Goal: Task Accomplishment & Management: Use online tool/utility

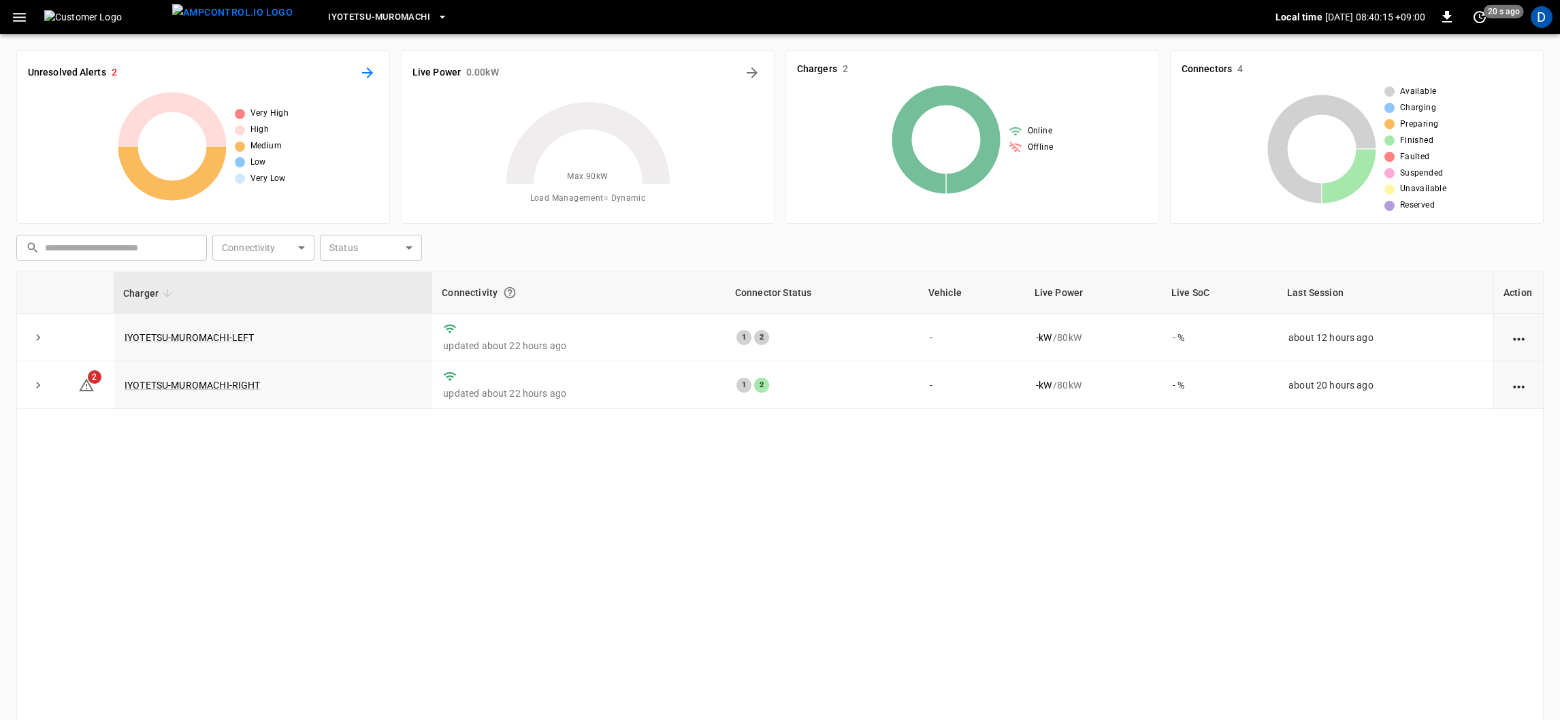
click at [359, 80] on icon "All Alerts" at bounding box center [367, 73] width 16 height 16
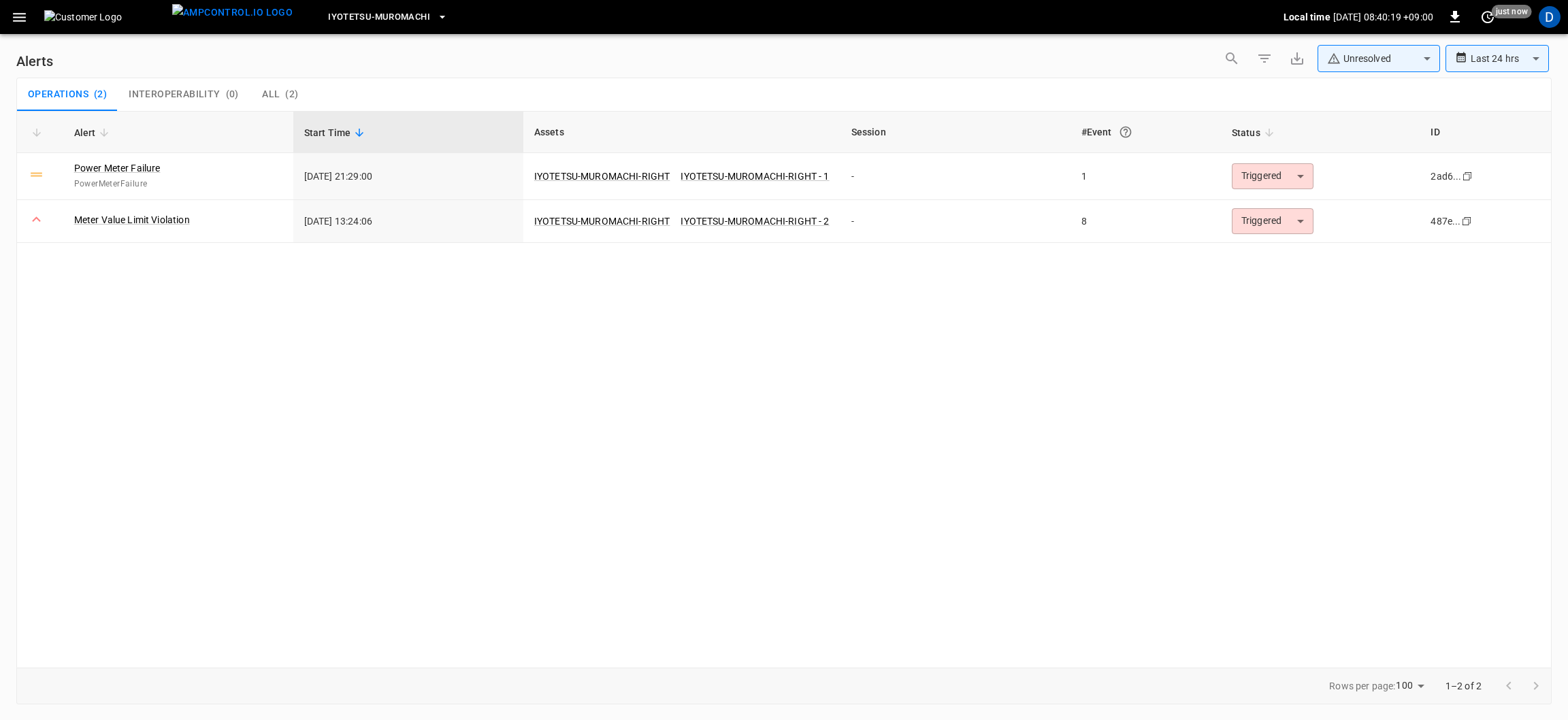
click at [19, 5] on button "button" at bounding box center [19, 17] width 28 height 25
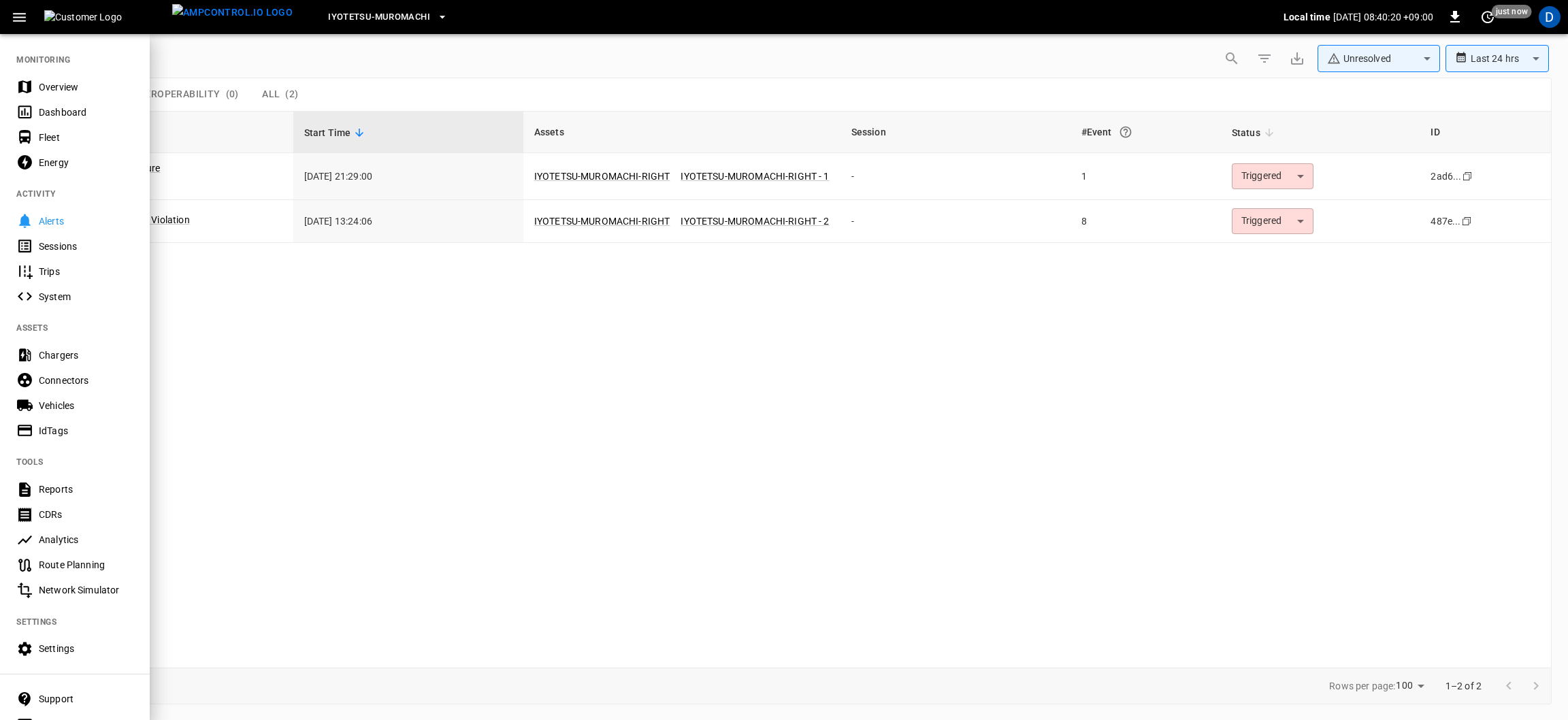
click at [19, 10] on icon "button" at bounding box center [19, 17] width 17 height 17
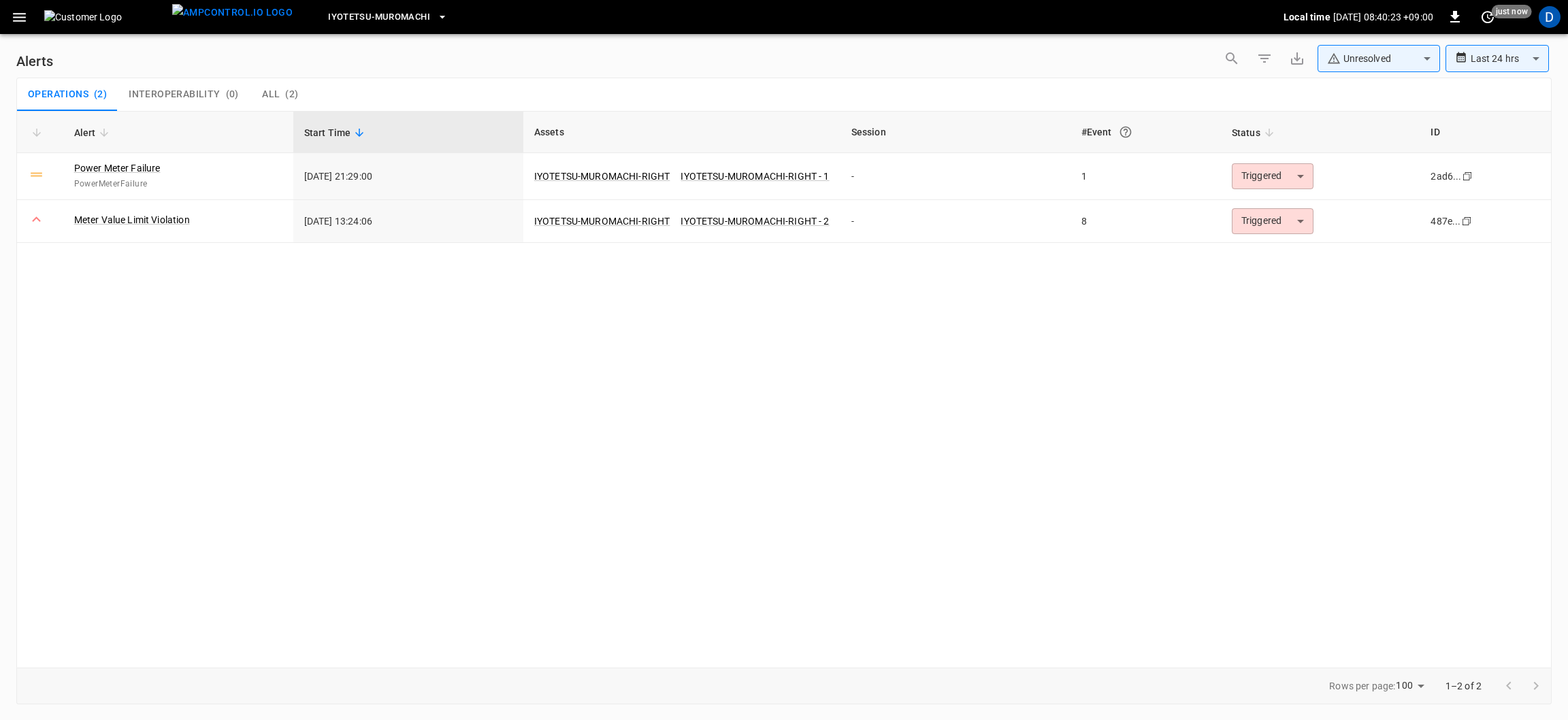
click at [24, 13] on icon "button" at bounding box center [19, 17] width 13 height 9
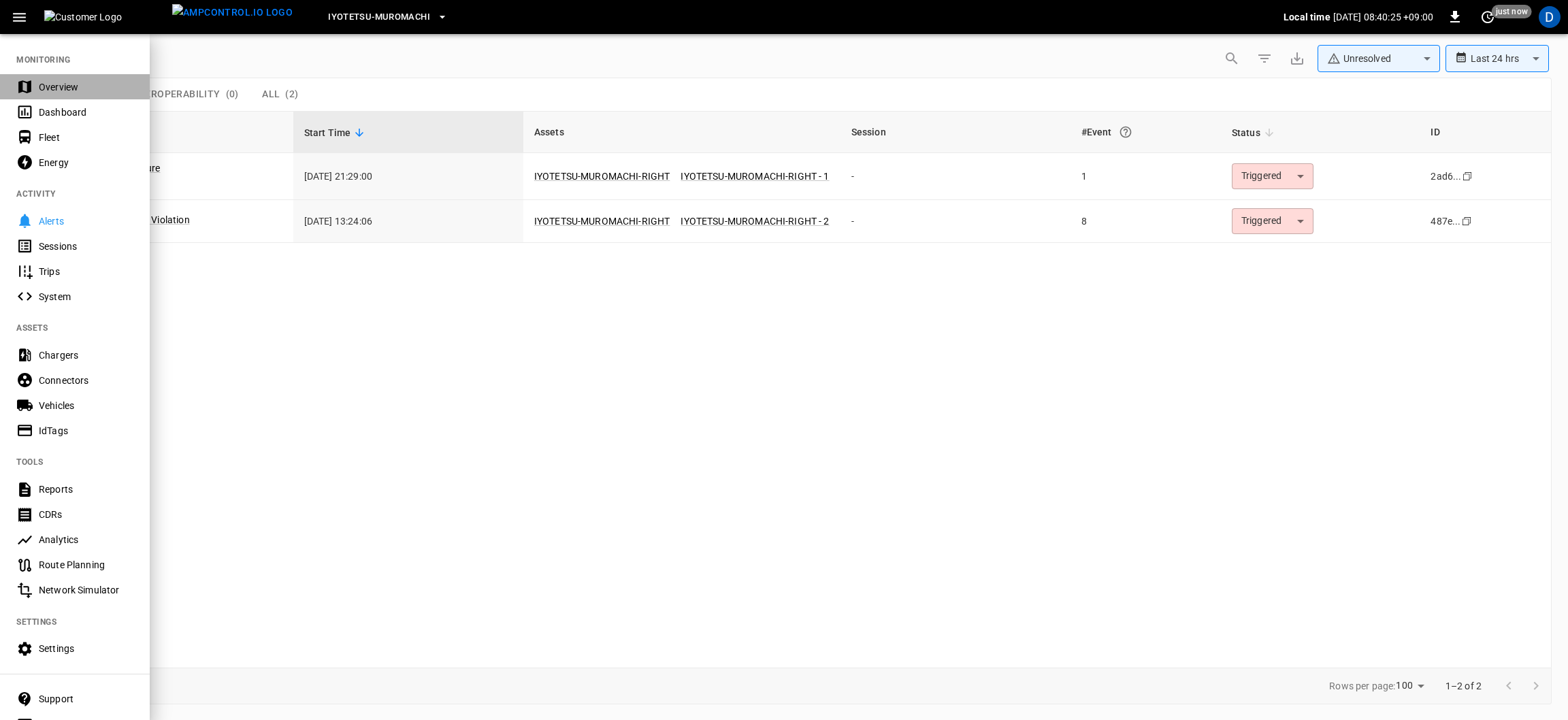
click at [35, 84] on div "Overview" at bounding box center [75, 86] width 150 height 25
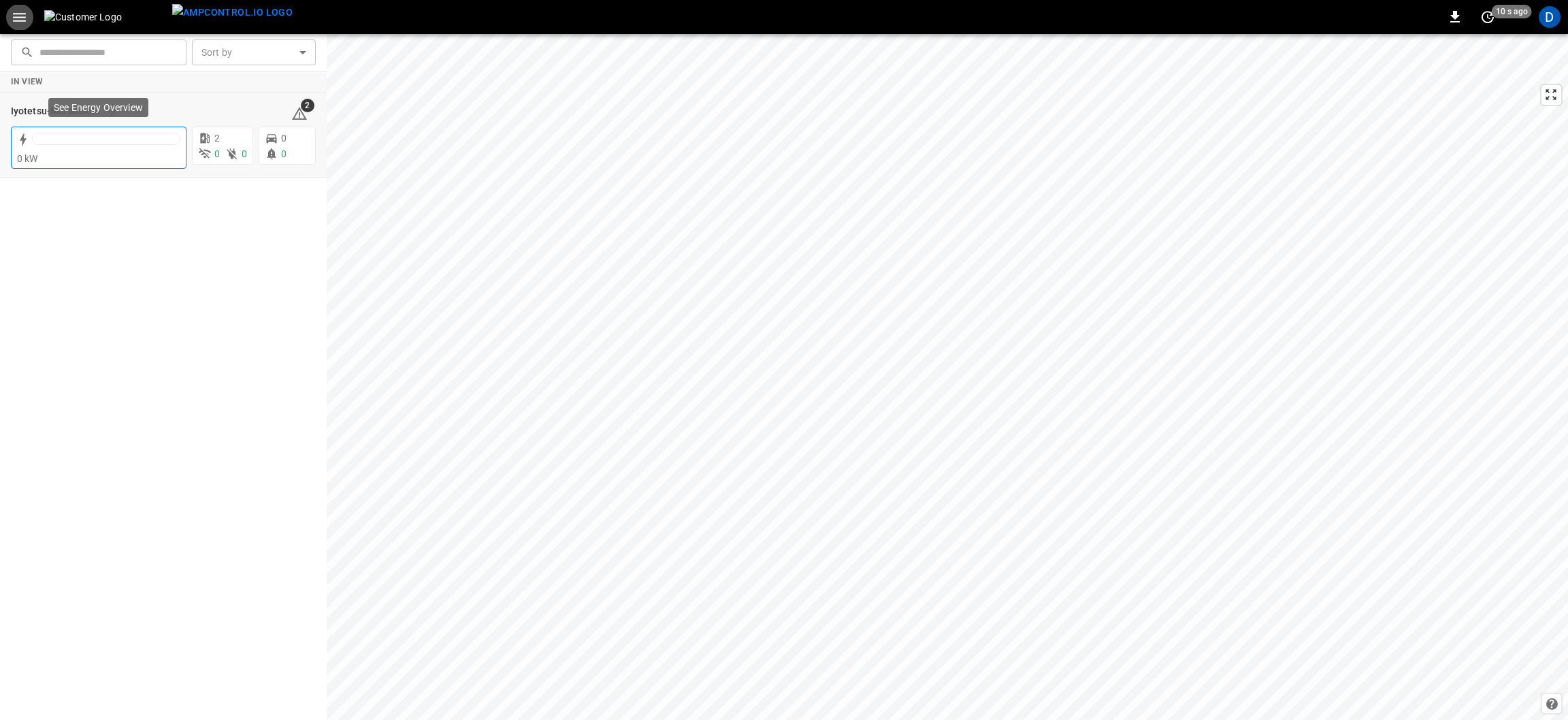
click at [106, 142] on div at bounding box center [106, 138] width 147 height 11
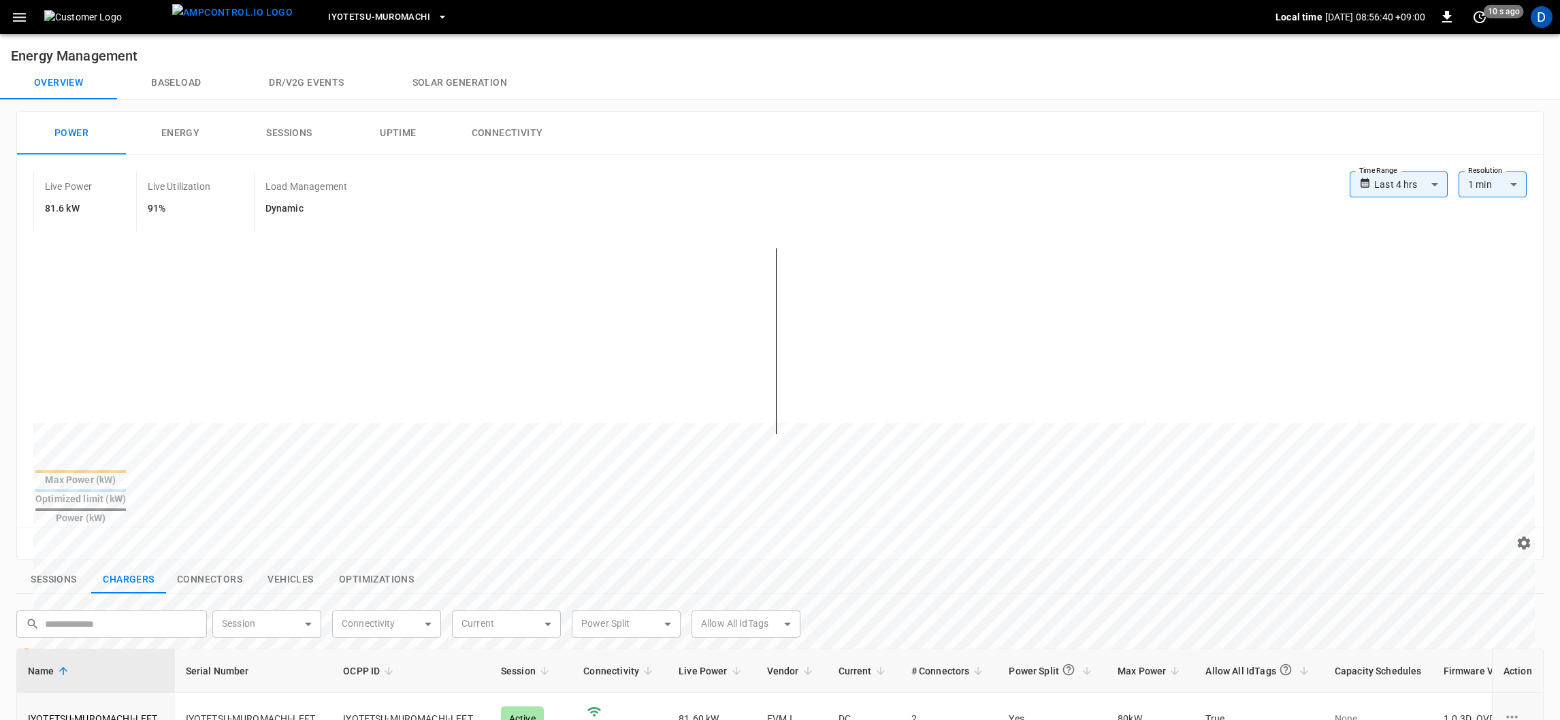
click at [1388, 174] on label "Time Range" at bounding box center [1378, 170] width 38 height 11
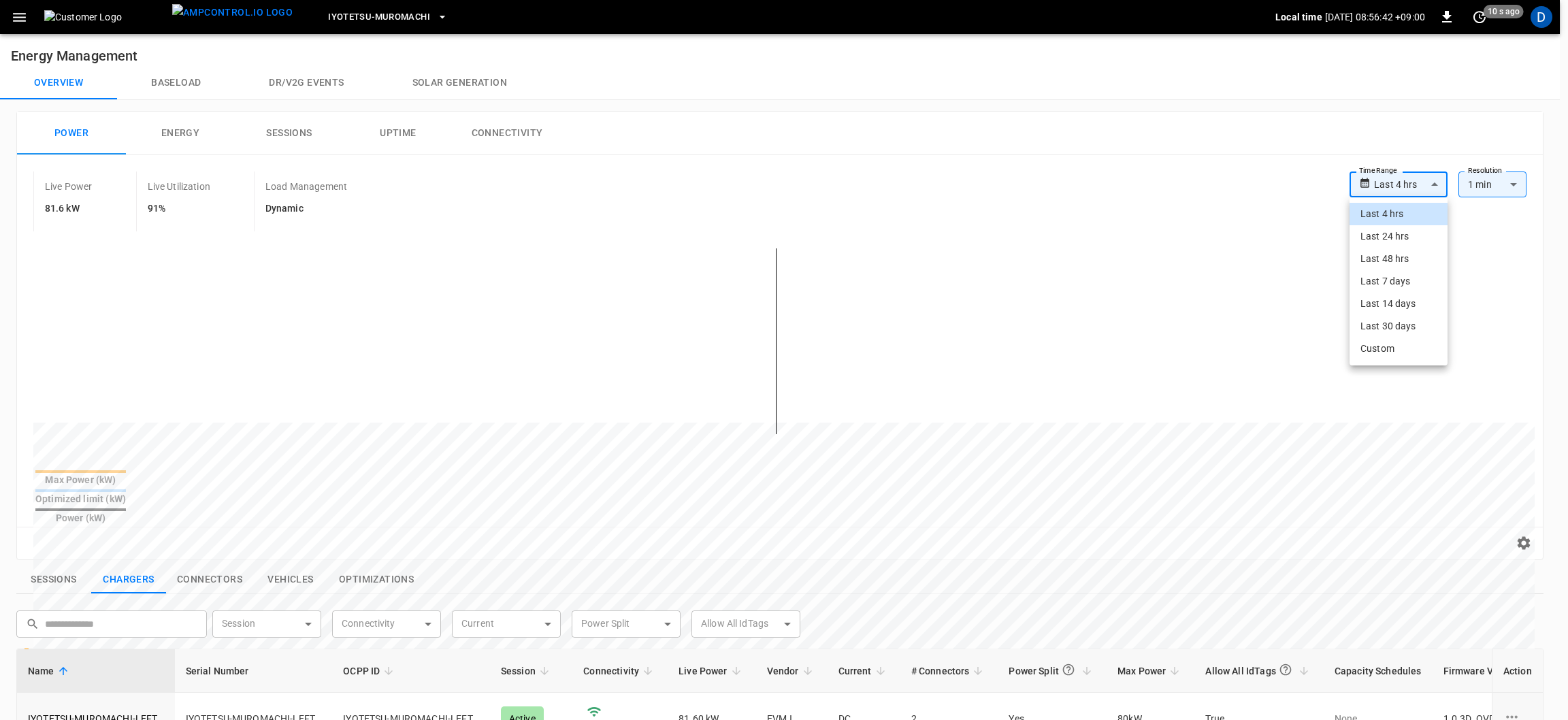
click at [1410, 171] on div "Last 4 hrs" at bounding box center [1410, 184] width 73 height 26
click at [1379, 241] on li "Last 24 hrs" at bounding box center [1398, 236] width 98 height 22
type input "**********"
